Goal: Task Accomplishment & Management: Manage account settings

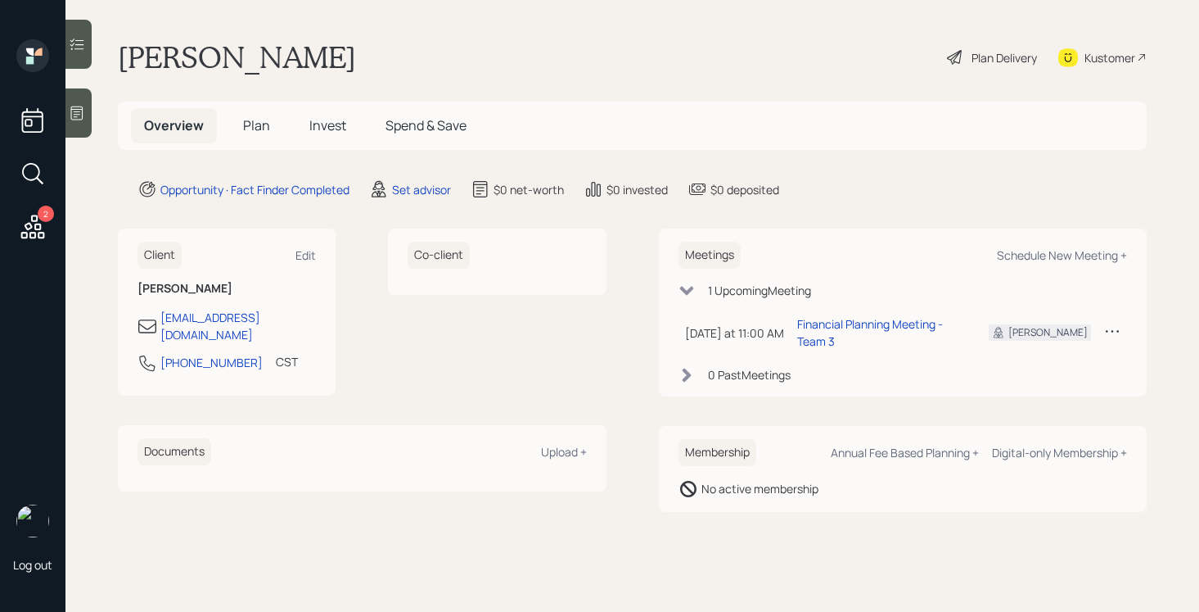
click at [262, 129] on span "Plan" at bounding box center [256, 125] width 27 height 18
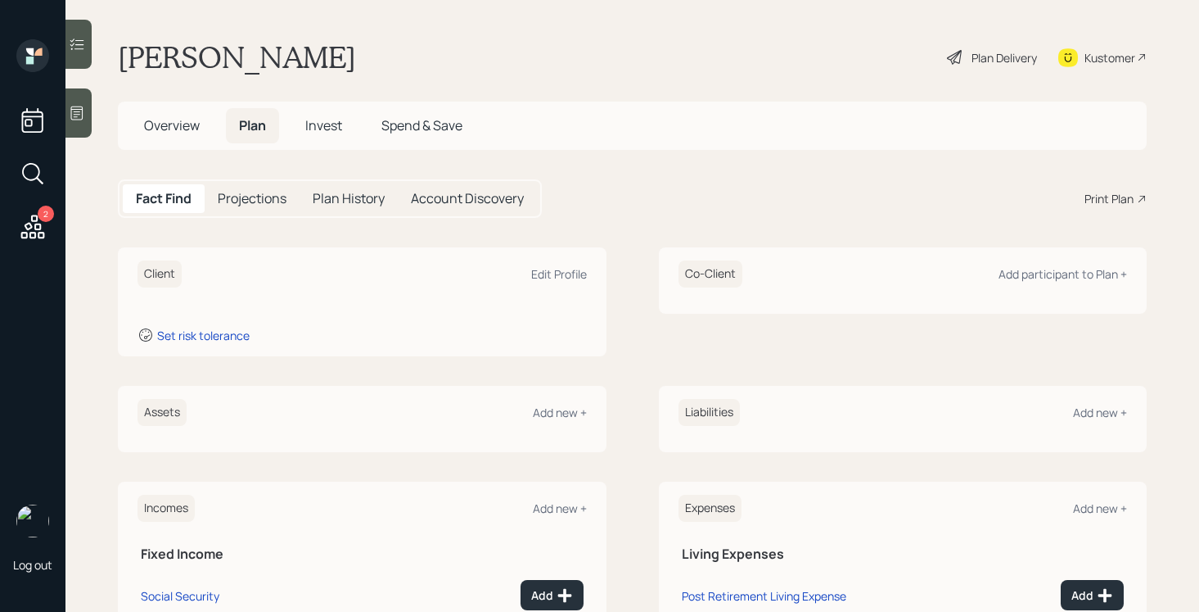
click at [84, 115] on icon at bounding box center [77, 113] width 16 height 16
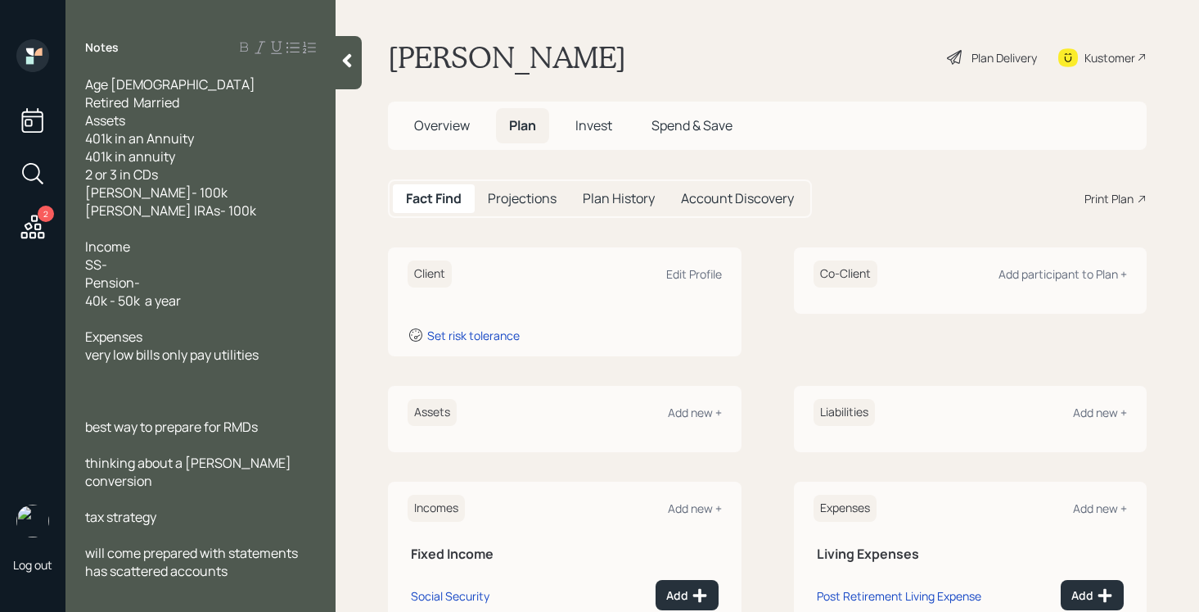
click at [349, 69] on div at bounding box center [349, 62] width 26 height 53
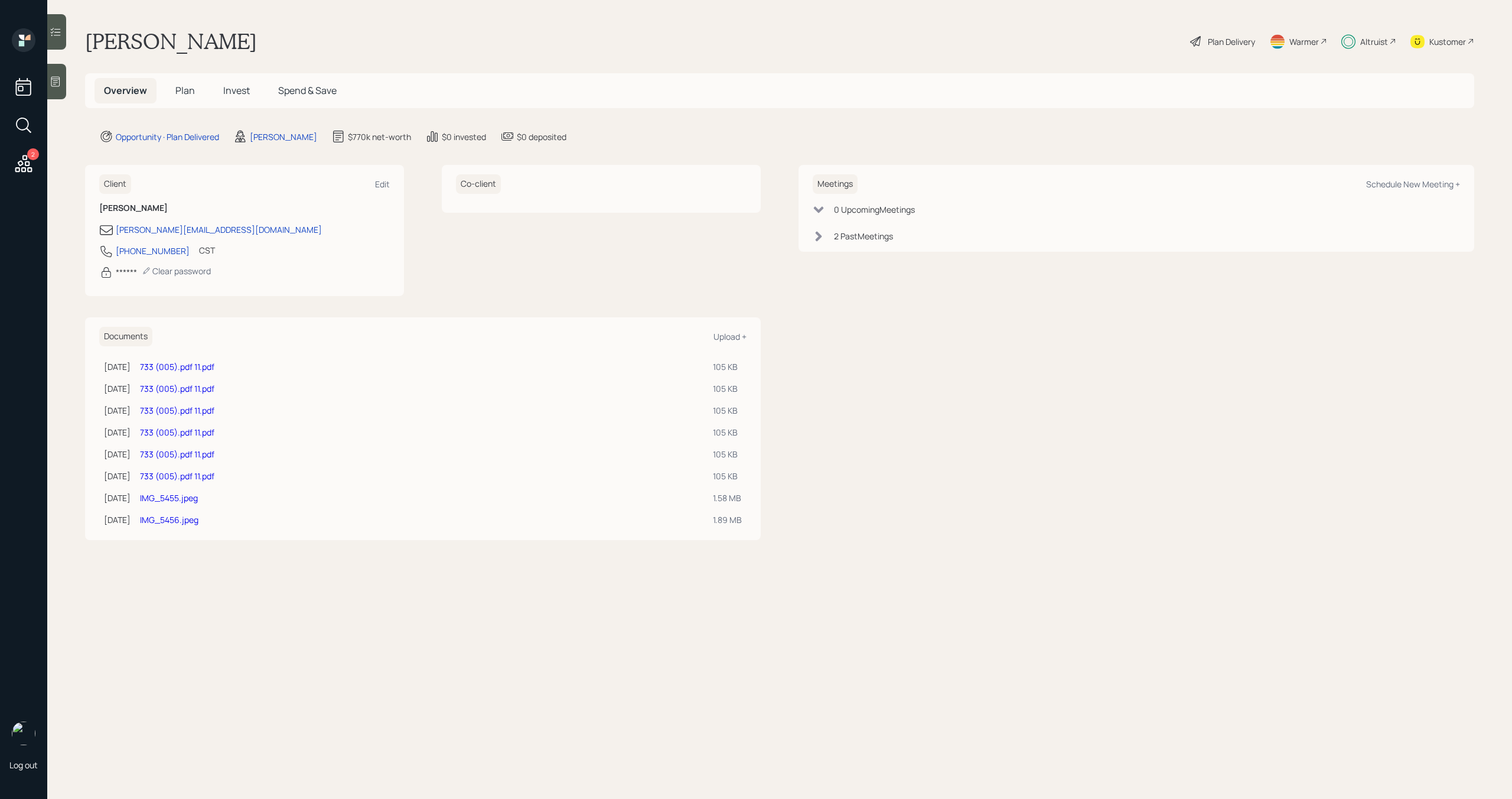
click at [1380, 43] on div "Altruist" at bounding box center [1373, 41] width 27 height 12
